Goal: Check status: Check status

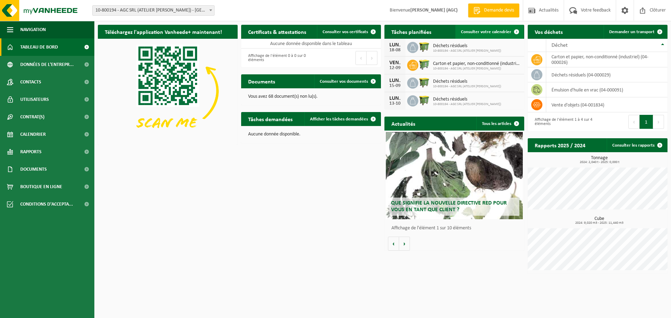
click at [486, 28] on link "Consulter votre calendrier" at bounding box center [489, 32] width 68 height 14
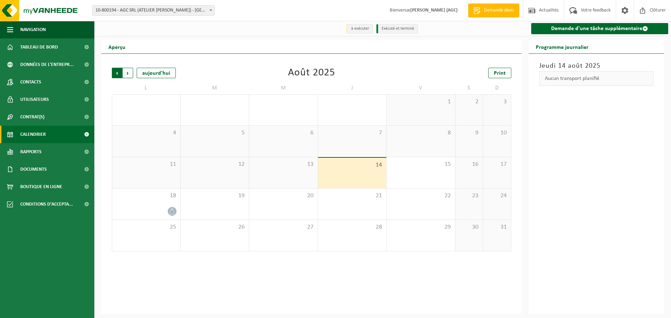
click at [125, 73] on span "Suivant" at bounding box center [128, 73] width 10 height 10
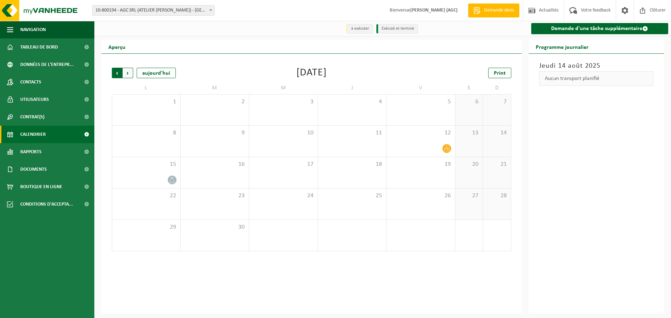
click at [127, 75] on span "Suivant" at bounding box center [128, 73] width 10 height 10
click at [155, 186] on div "13" at bounding box center [146, 172] width 68 height 31
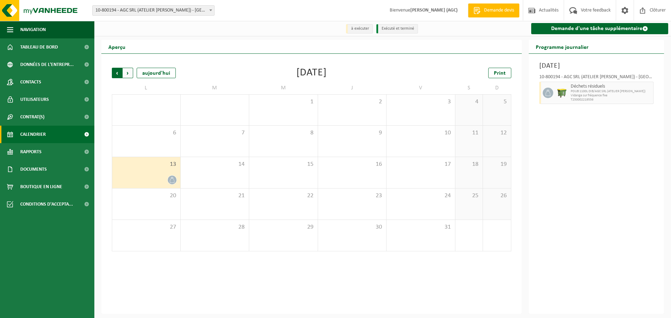
click at [126, 76] on span "Suivant" at bounding box center [128, 73] width 10 height 10
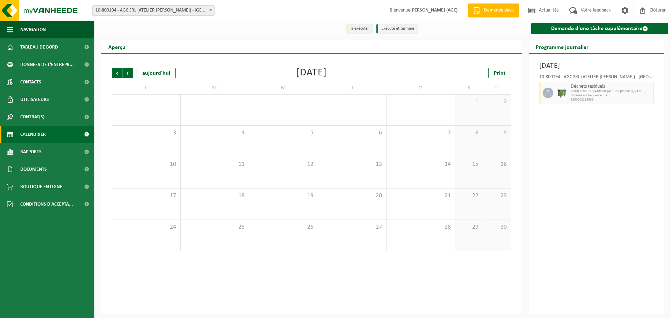
click at [126, 76] on span "Suivant" at bounding box center [128, 73] width 10 height 10
click at [117, 73] on span "Précédent" at bounding box center [117, 73] width 10 height 10
click at [117, 72] on span "Précédent" at bounding box center [117, 73] width 10 height 10
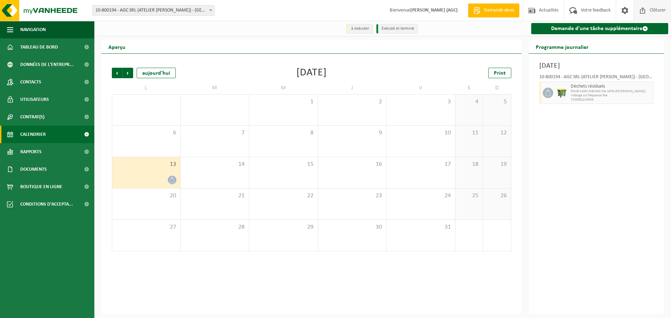
click at [651, 9] on span "Clôturer" at bounding box center [658, 10] width 20 height 21
